Goal: Book appointment/travel/reservation

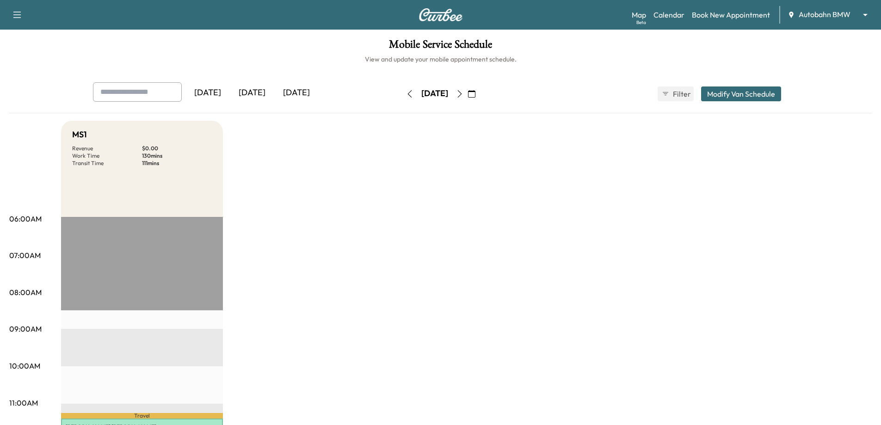
click at [479, 89] on button "button" at bounding box center [472, 93] width 16 height 15
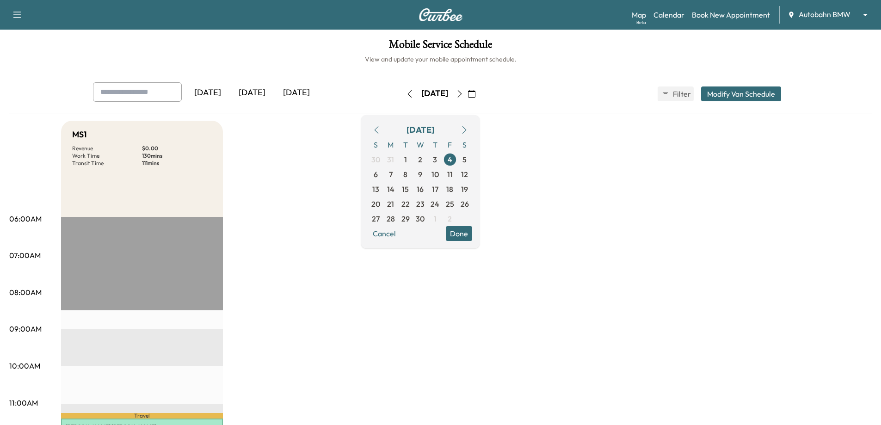
click at [468, 130] on icon "button" at bounding box center [463, 129] width 7 height 7
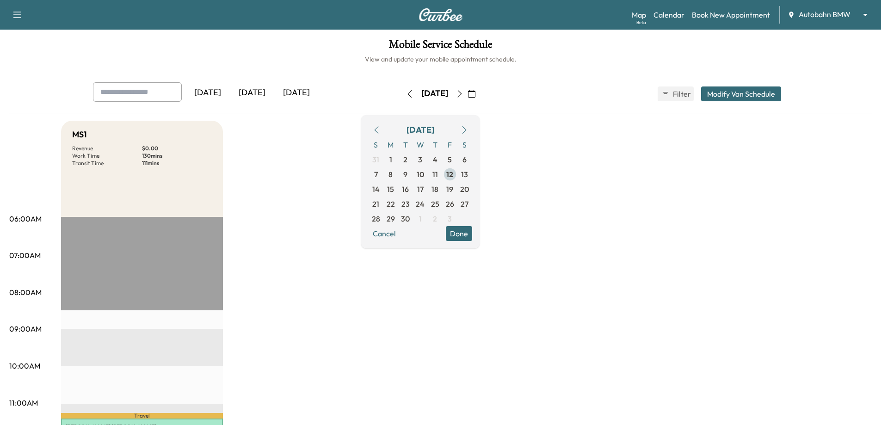
click at [453, 175] on span "12" at bounding box center [449, 174] width 7 height 11
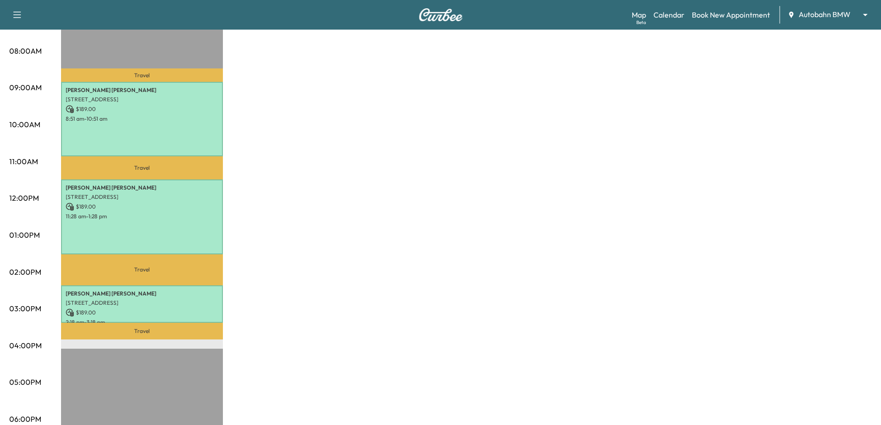
scroll to position [185, 0]
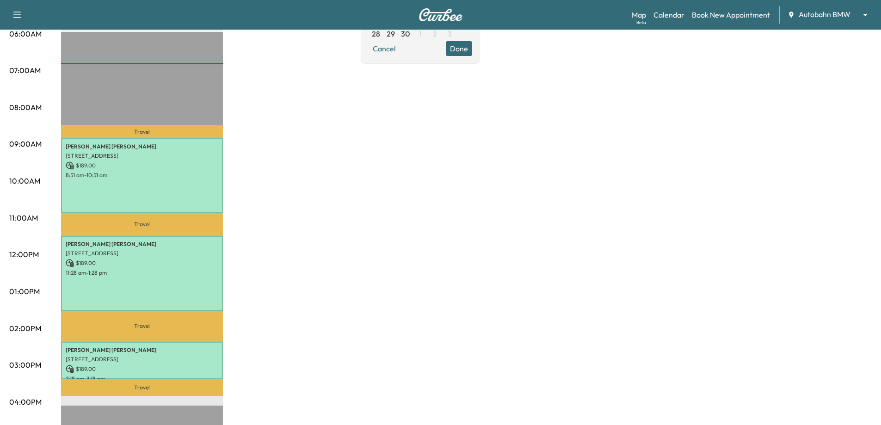
click at [822, 18] on body "Support Log Out Map Beta Calendar Book New Appointment Autobahn BMW ******** ​ …" at bounding box center [440, 27] width 881 height 425
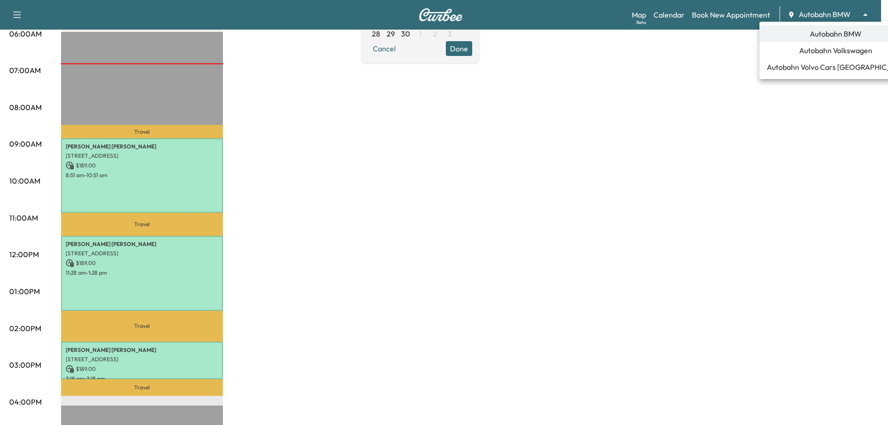
click at [840, 53] on span "Autobahn Volkswagen" at bounding box center [835, 50] width 73 height 11
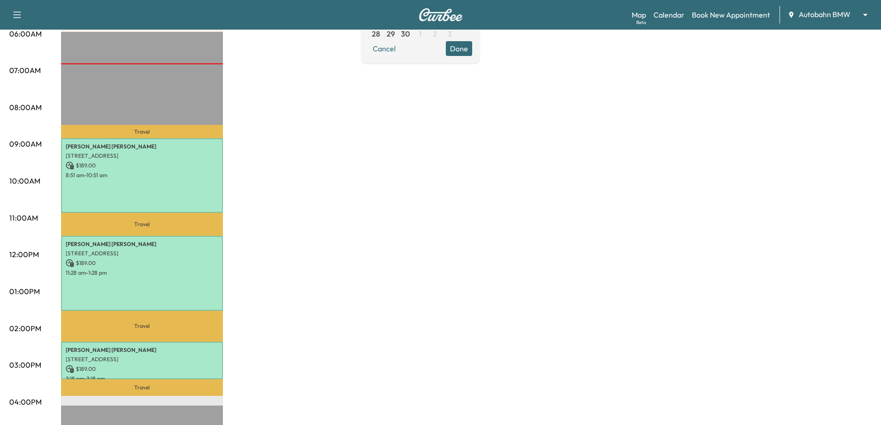
scroll to position [0, 0]
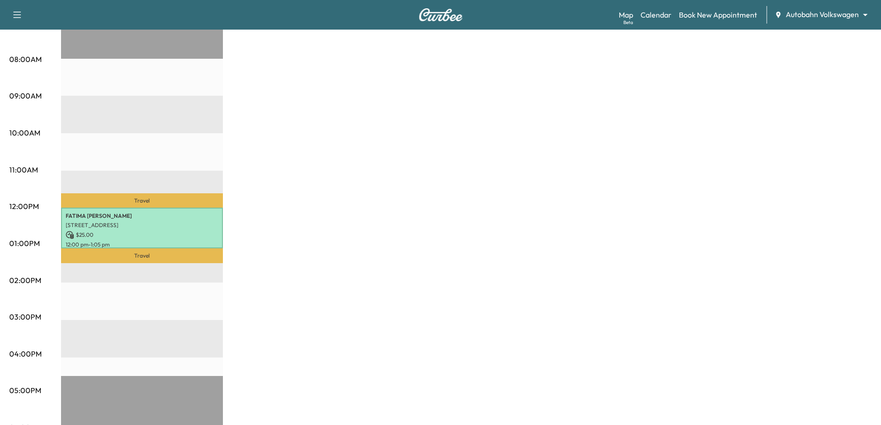
scroll to position [370, 0]
